Goal: Book appointment/travel/reservation

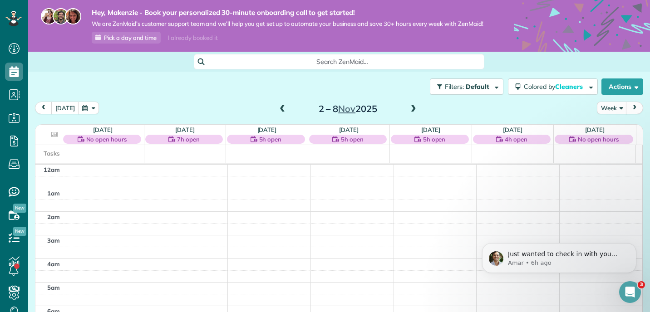
scroll to position [200, 0]
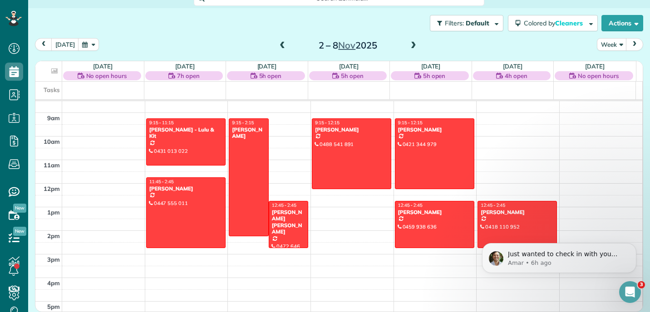
click at [408, 46] on span at bounding box center [413, 46] width 10 height 8
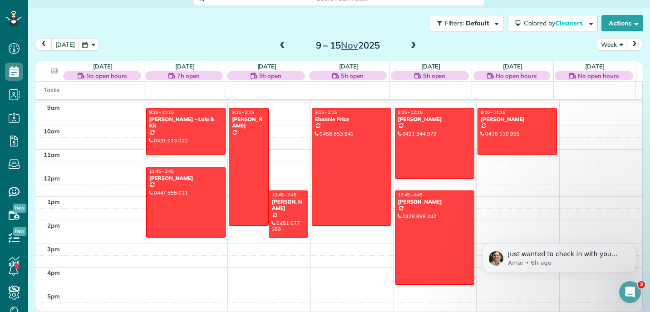
scroll to position [166, 0]
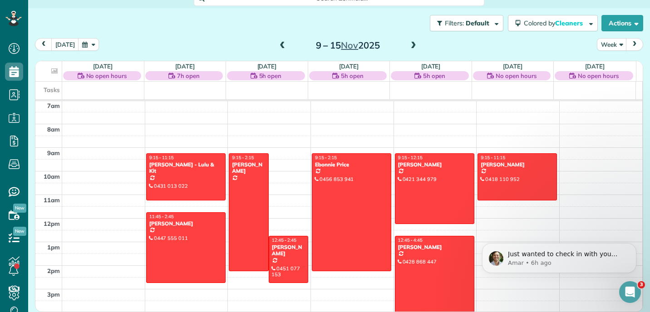
click at [408, 45] on span at bounding box center [413, 46] width 10 height 8
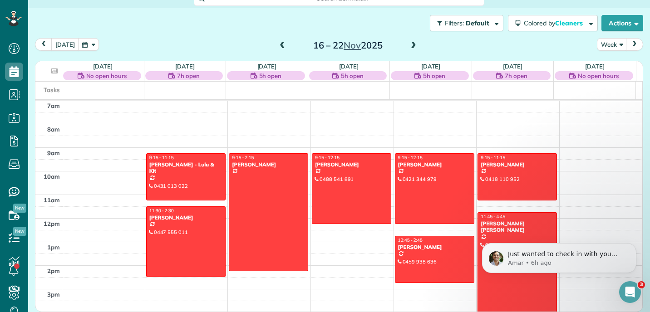
click at [277, 50] on span at bounding box center [282, 46] width 10 height 8
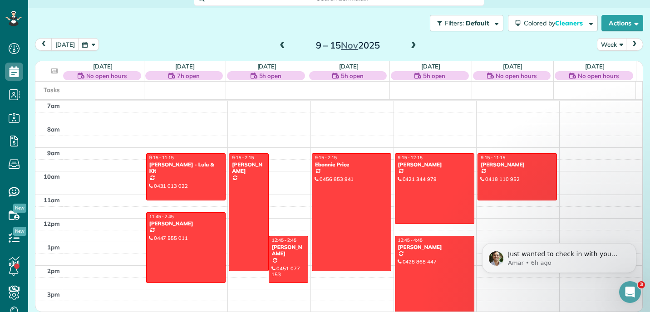
click at [277, 50] on span at bounding box center [282, 46] width 10 height 8
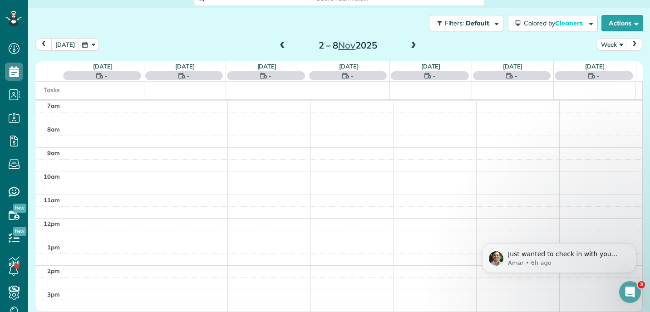
click at [377, 26] on div "Filters: Default Colored by Cleaners Color by Cleaner Color by Team Color by St…" at bounding box center [338, 23] width 621 height 30
click at [410, 50] on span at bounding box center [413, 46] width 10 height 8
click at [281, 46] on span at bounding box center [282, 46] width 10 height 8
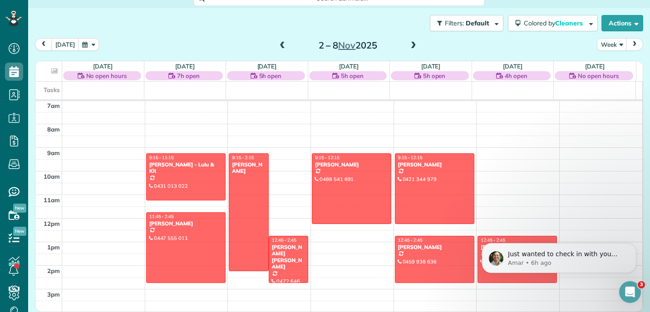
click at [270, 34] on div "Filters: Default Colored by Cleaners Color by Cleaner Color by Team Color by St…" at bounding box center [338, 23] width 621 height 30
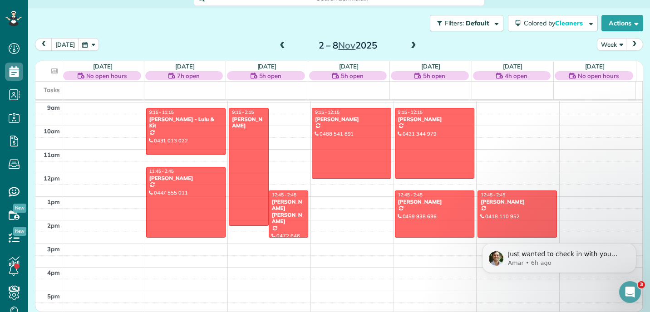
click at [408, 49] on span at bounding box center [413, 46] width 10 height 8
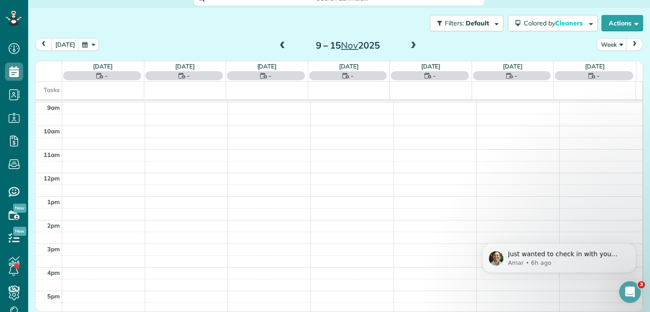
scroll to position [166, 0]
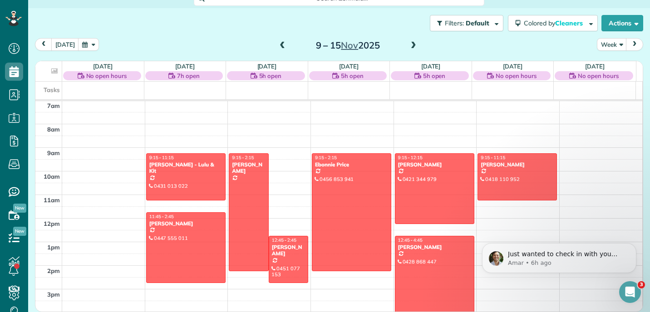
click at [278, 48] on span at bounding box center [282, 46] width 10 height 8
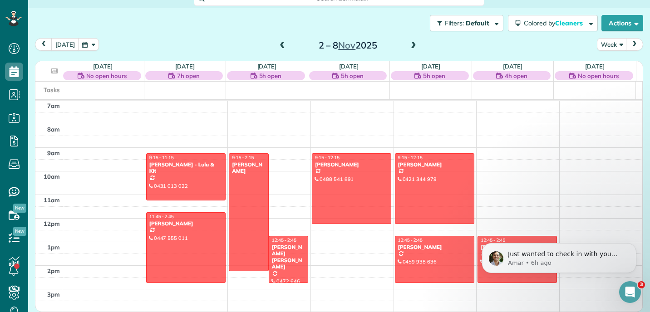
scroll to position [211, 0]
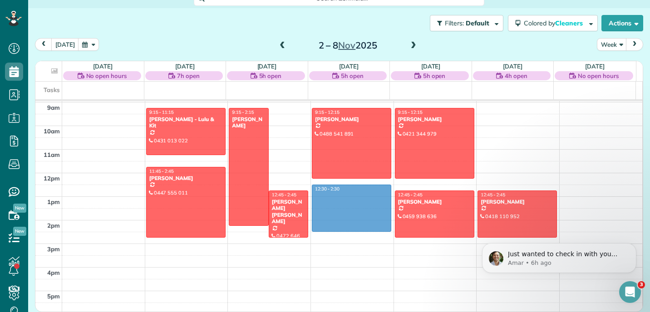
drag, startPoint x: 338, startPoint y: 188, endPoint x: 339, endPoint y: 233, distance: 45.4
click at [339, 233] on tbody "12am 1am 2am 3am 4am 5am 6am 7am 8am 9am 10am 11am 12pm 1pm 2pm 3pm 4pm 5pm 6pm…" at bounding box center [338, 173] width 606 height 566
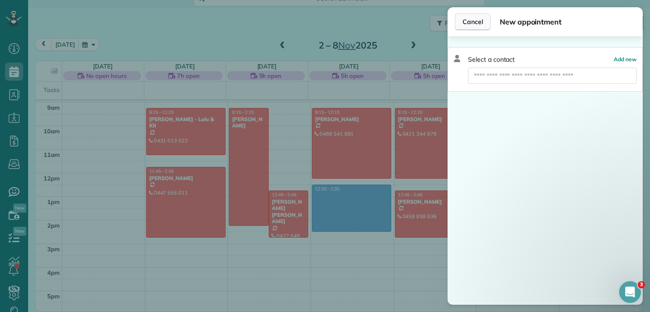
click at [479, 21] on span "Cancel" at bounding box center [472, 21] width 20 height 9
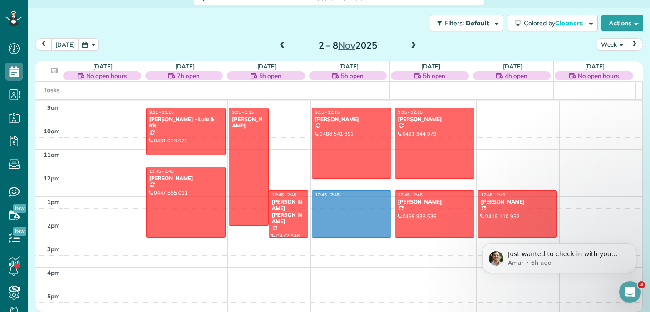
drag, startPoint x: 333, startPoint y: 193, endPoint x: 332, endPoint y: 236, distance: 43.6
click at [332, 236] on tbody "12am 1am 2am 3am 4am 5am 6am 7am 8am 9am 10am 11am 12pm 1pm 2pm 3pm 4pm 5pm 6pm…" at bounding box center [338, 173] width 606 height 566
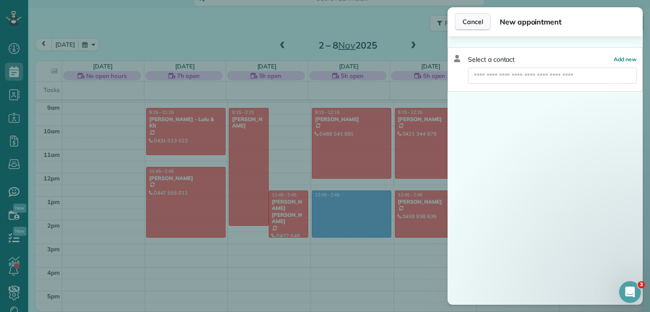
click at [481, 23] on span "Cancel" at bounding box center [472, 21] width 20 height 9
